Goal: Check status: Check status

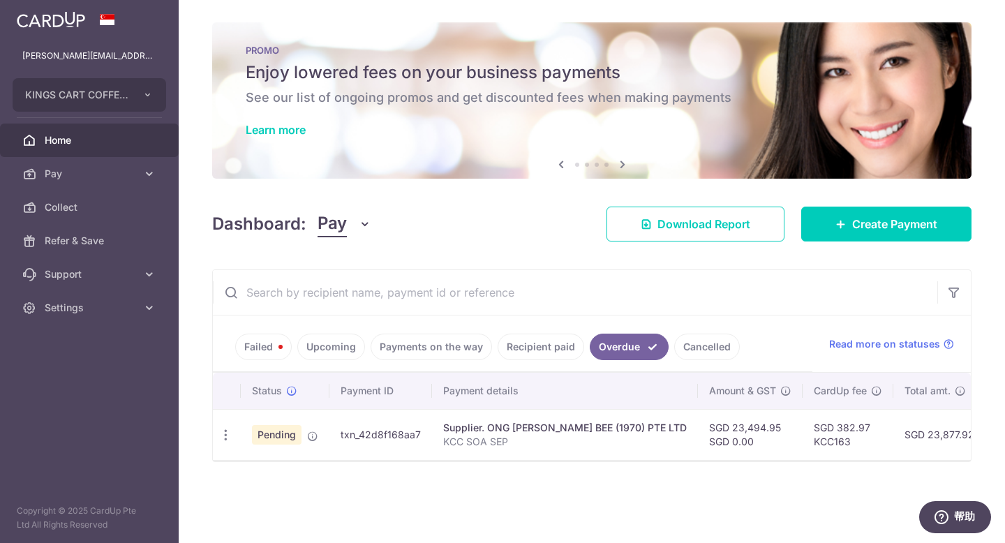
scroll to position [0, 5]
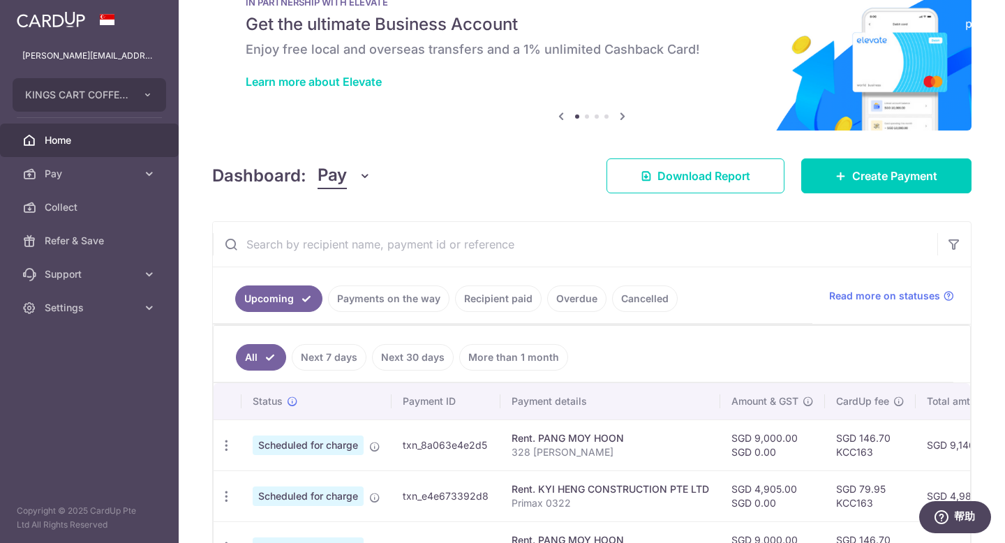
click at [503, 301] on link "Recipient paid" at bounding box center [498, 298] width 87 height 27
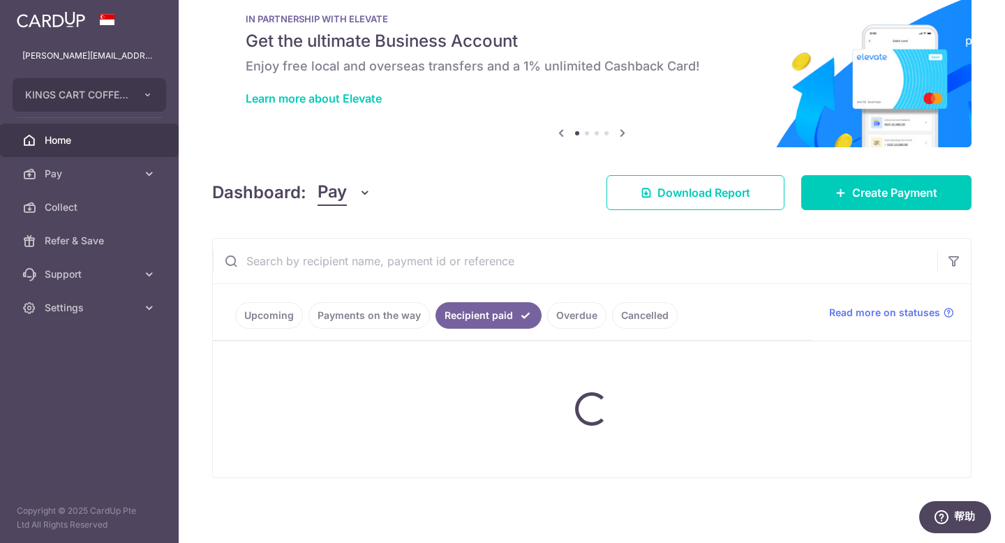
scroll to position [48, 0]
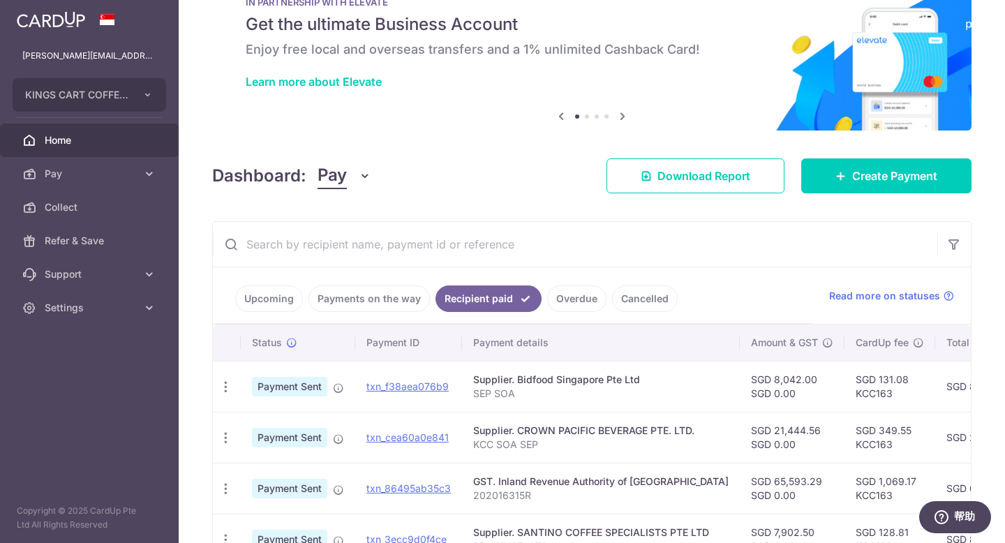
click at [572, 297] on link "Overdue" at bounding box center [576, 298] width 59 height 27
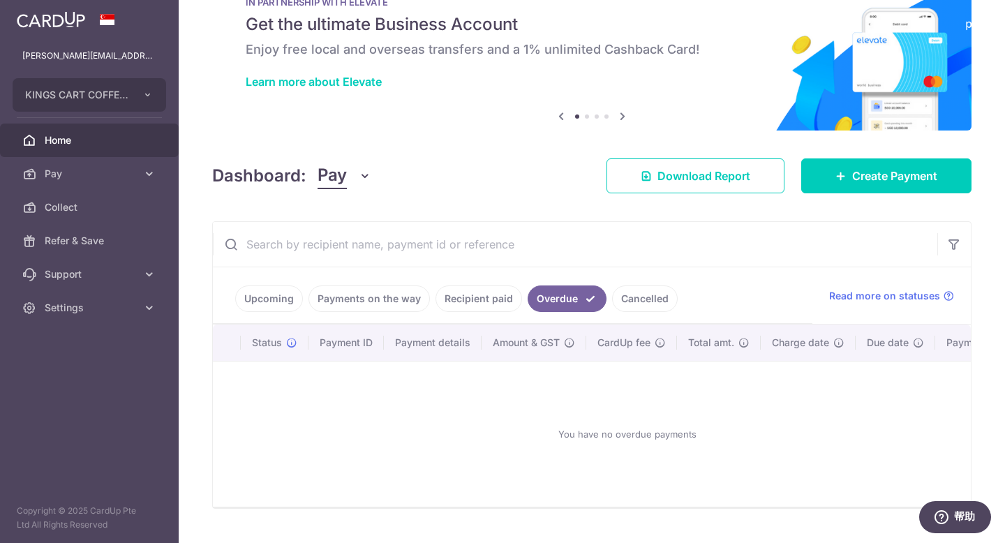
click at [656, 306] on link "Cancelled" at bounding box center [645, 298] width 66 height 27
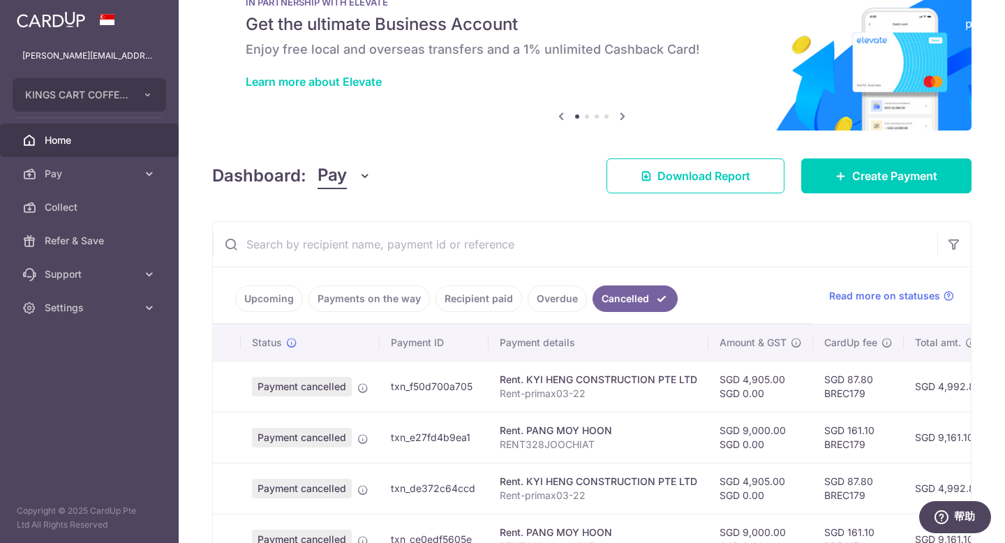
click at [382, 295] on link "Payments on the way" at bounding box center [368, 298] width 121 height 27
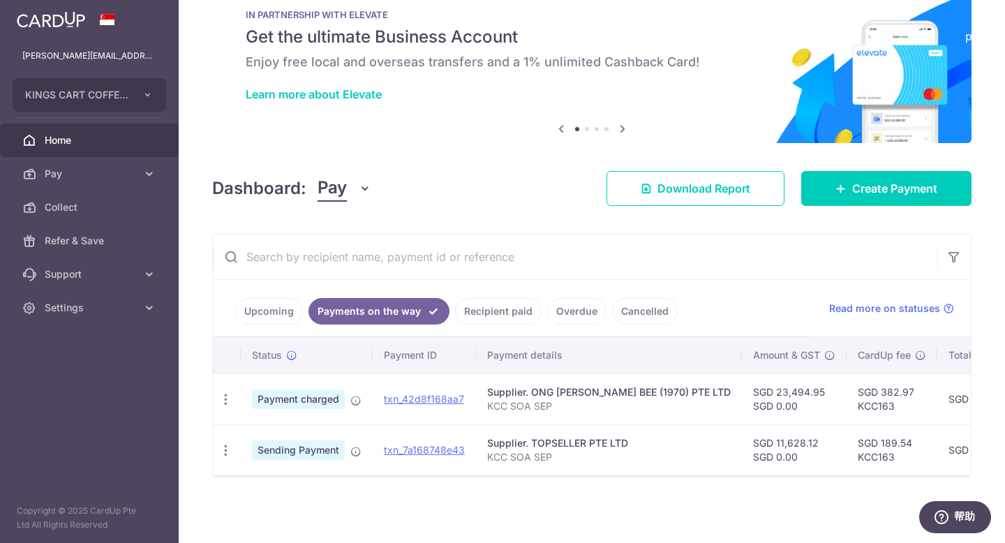
click at [283, 314] on link "Upcoming" at bounding box center [269, 311] width 68 height 27
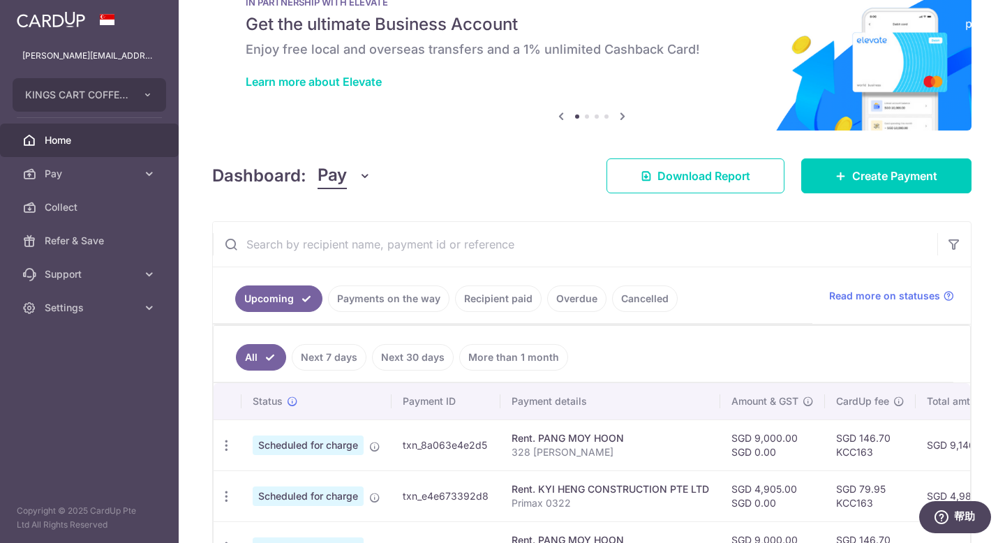
click at [389, 248] on input "text" at bounding box center [575, 244] width 724 height 45
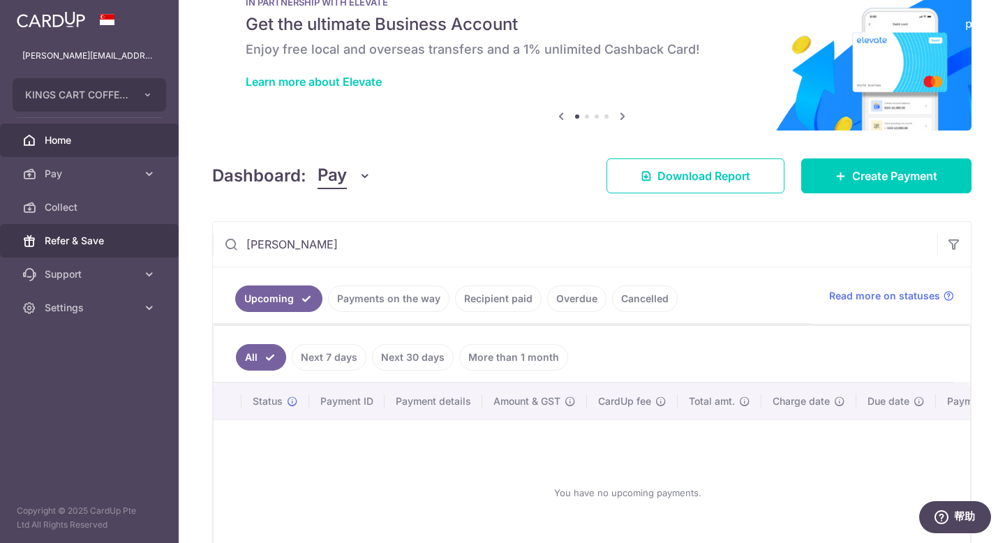
drag, startPoint x: 303, startPoint y: 251, endPoint x: 173, endPoint y: 223, distance: 132.6
click at [173, 223] on main "maggie@kingscartcoffee.com KINGS CART COFFEE PTE. LTD. Add new company KINGS CA…" at bounding box center [502, 271] width 1005 height 543
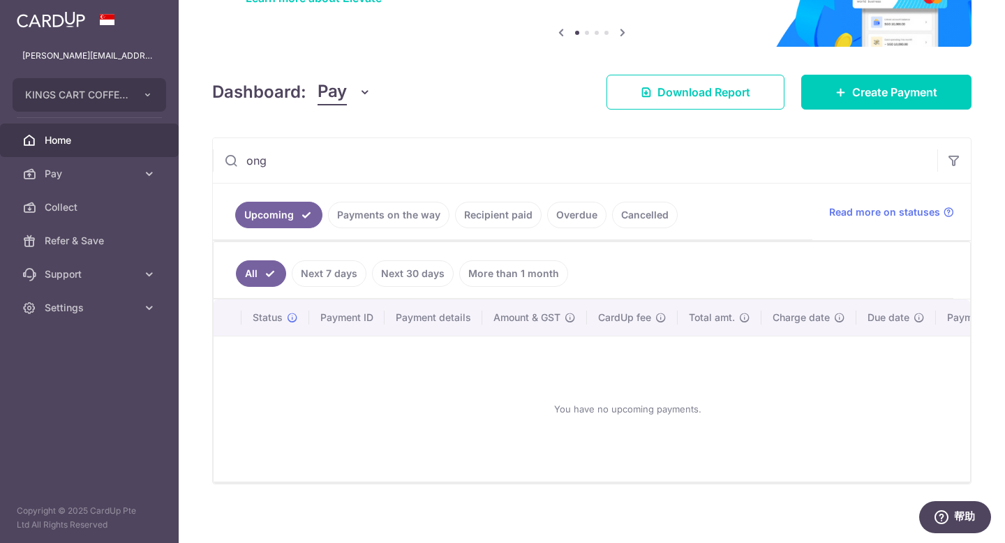
scroll to position [147, 0]
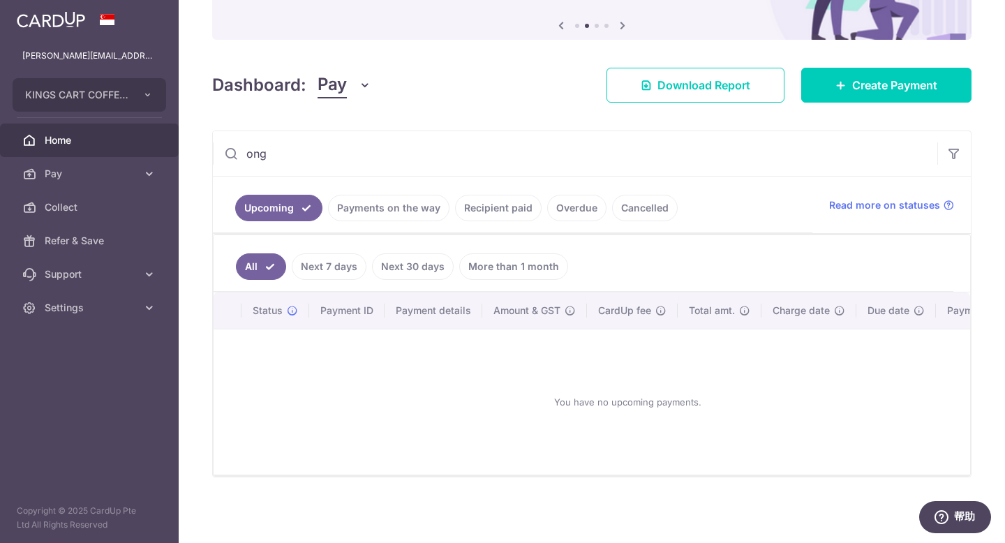
type input "ong"
click at [386, 204] on link "Payments on the way" at bounding box center [388, 208] width 121 height 27
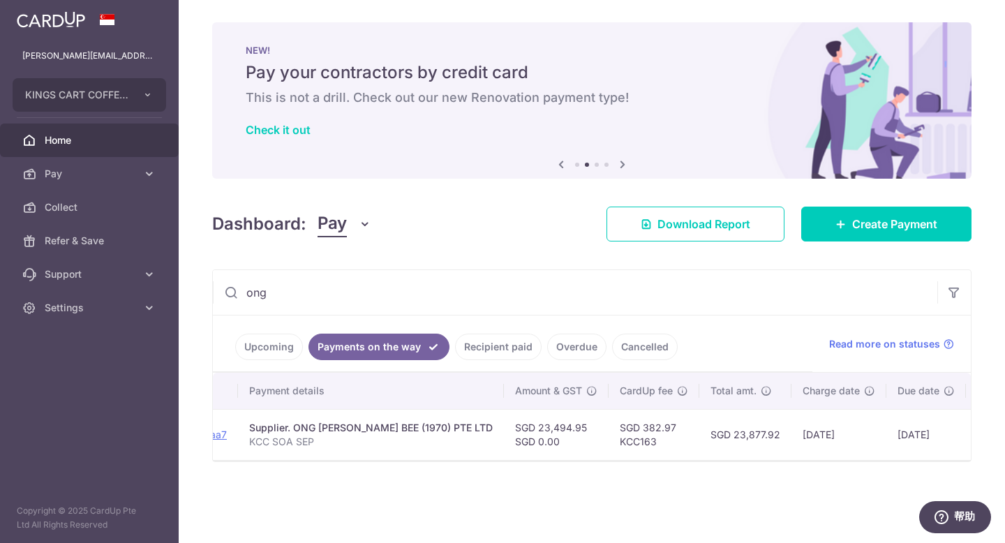
scroll to position [0, 237]
